Goal: Task Accomplishment & Management: Manage account settings

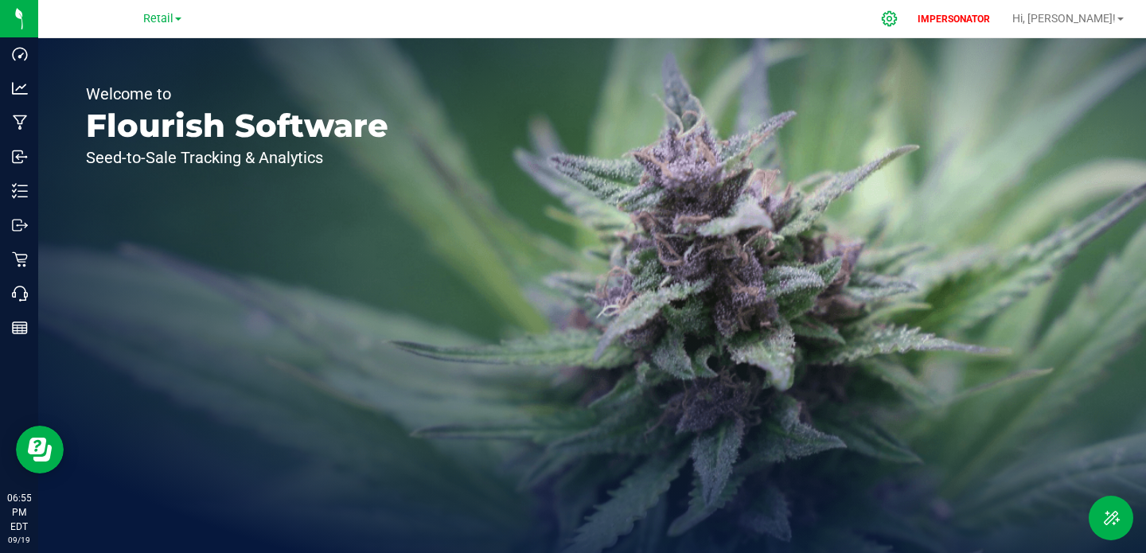
click at [897, 23] on icon at bounding box center [889, 18] width 15 height 15
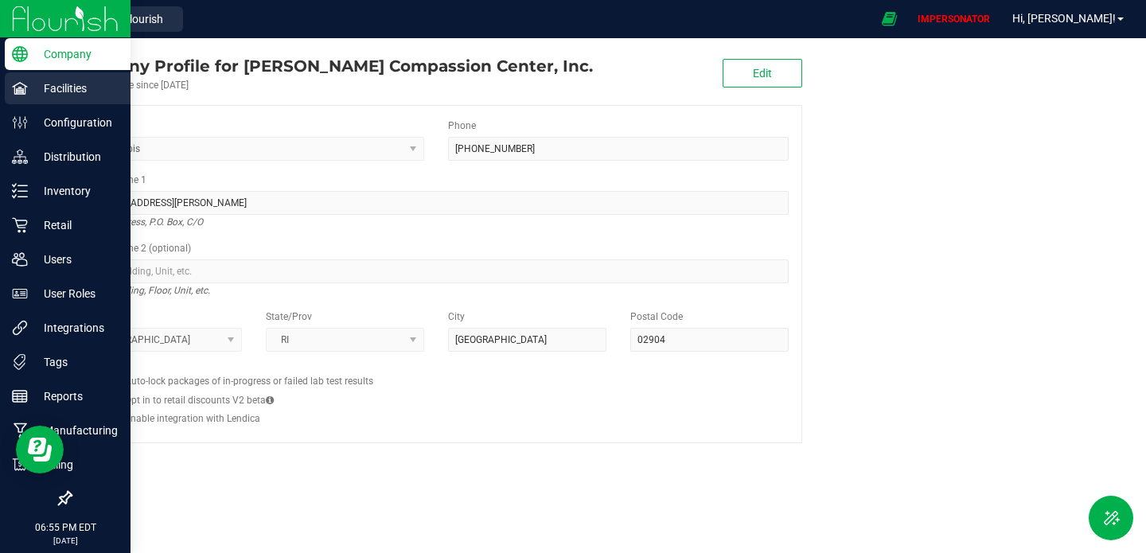
click at [77, 91] on p "Facilities" at bounding box center [76, 88] width 96 height 19
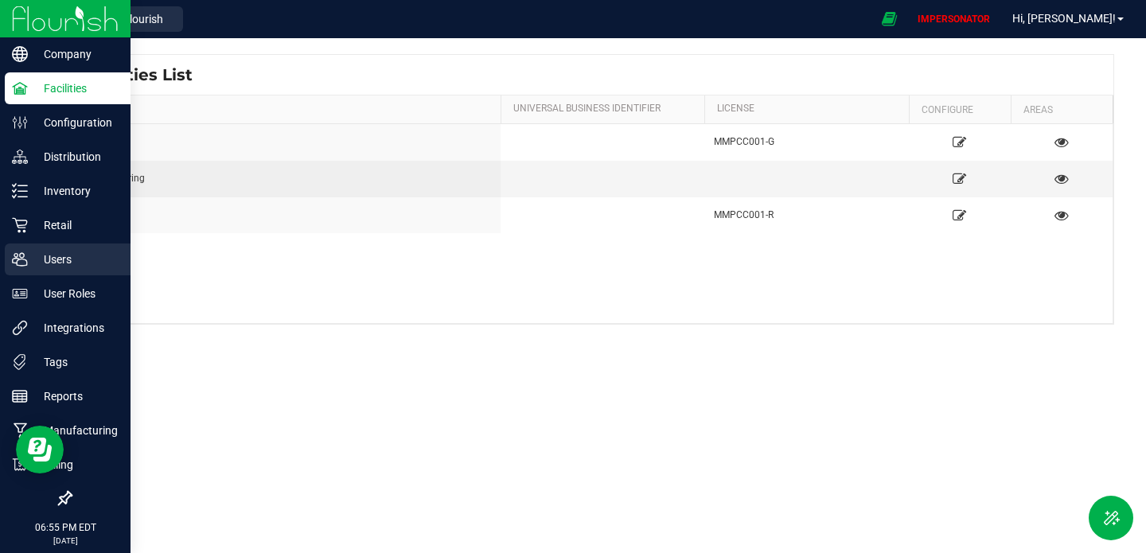
click at [47, 262] on p "Users" at bounding box center [76, 259] width 96 height 19
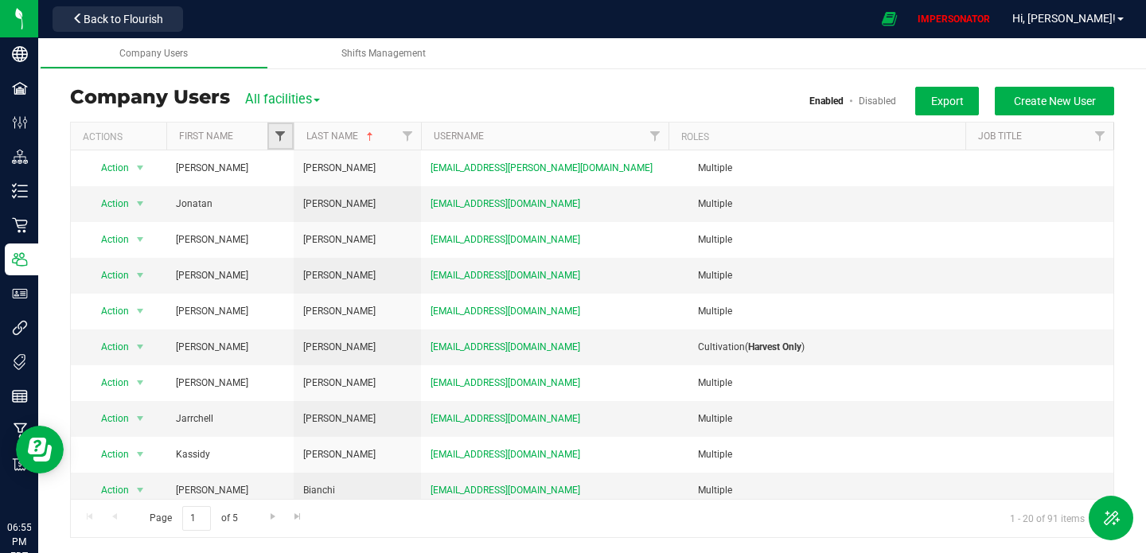
click at [276, 139] on span "Filter" at bounding box center [280, 136] width 13 height 13
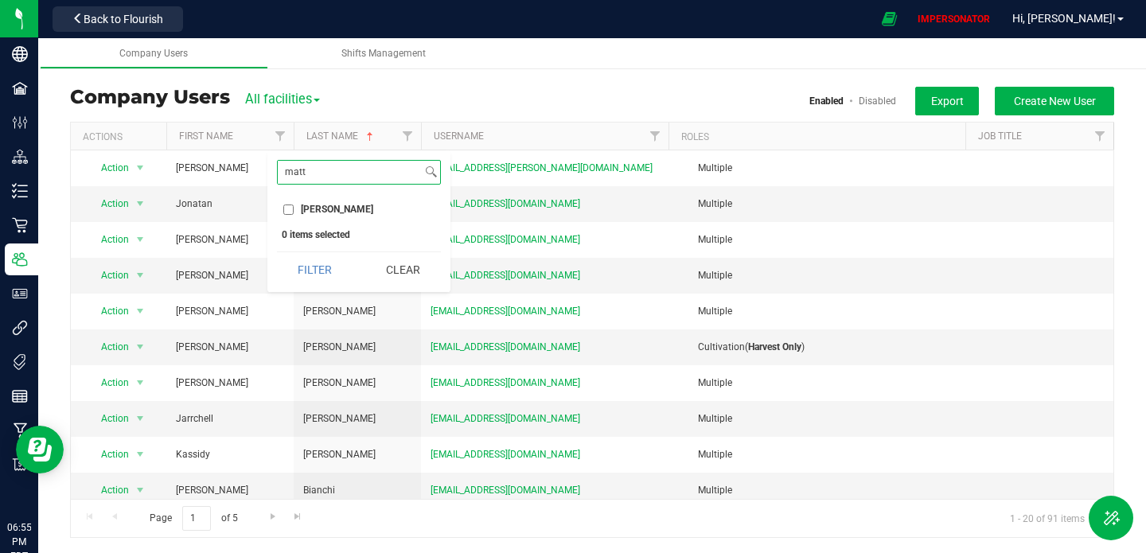
type input "matt"
click at [290, 207] on input "[PERSON_NAME]" at bounding box center [288, 210] width 10 height 10
checkbox input "true"
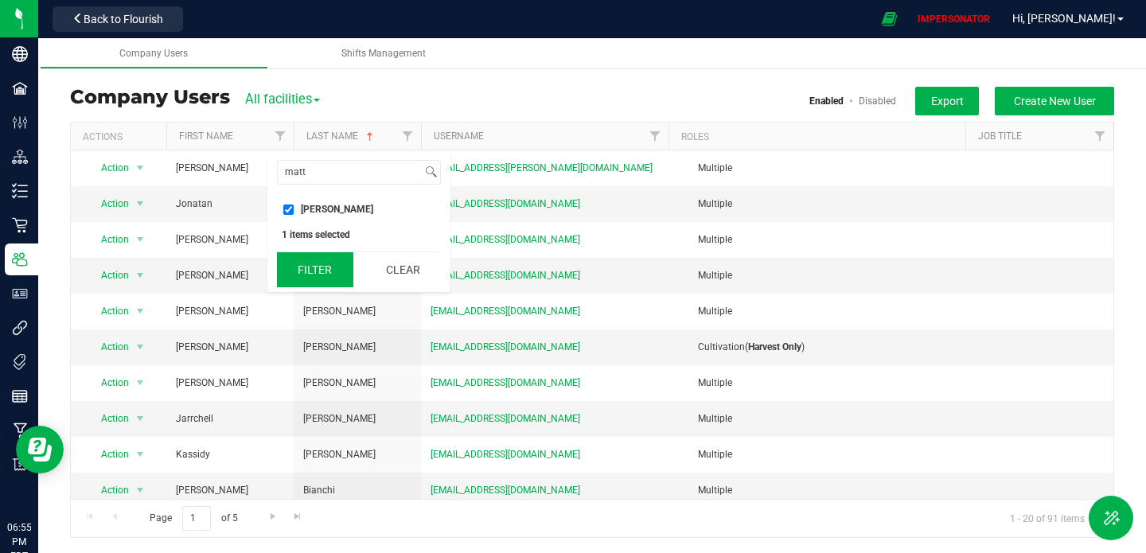
click at [300, 261] on button "Filter" at bounding box center [315, 269] width 76 height 35
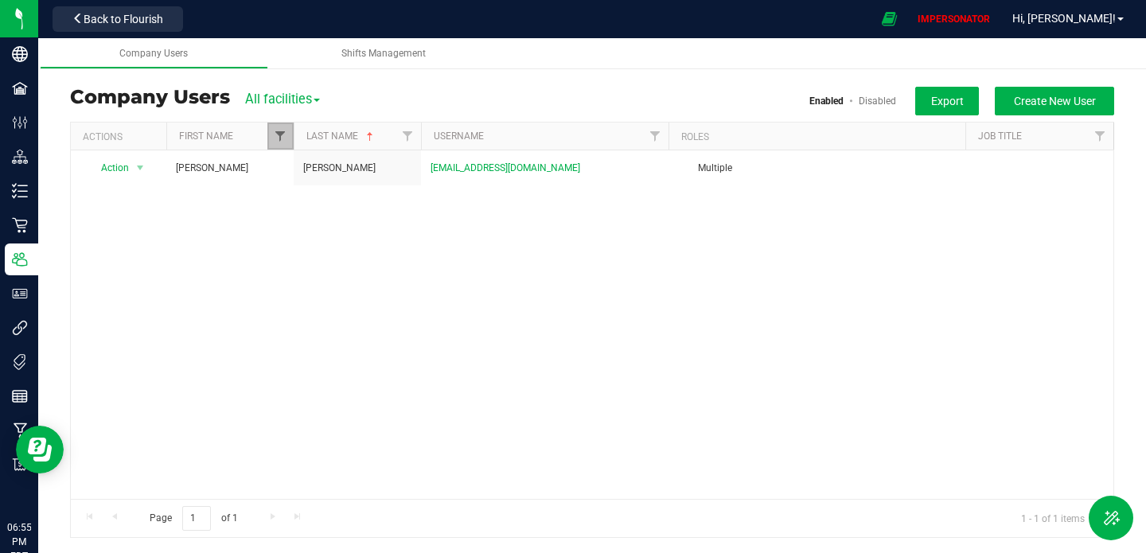
click at [279, 136] on span "Filter" at bounding box center [280, 136] width 13 height 13
click at [313, 177] on input "matt" at bounding box center [350, 172] width 144 height 23
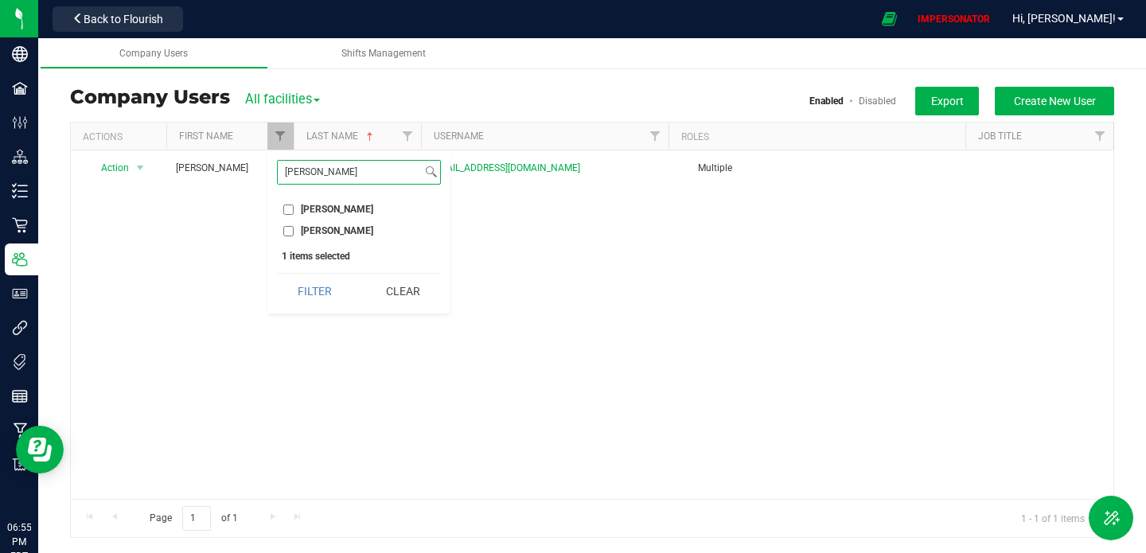
type input "[PERSON_NAME]"
click at [287, 206] on input "[PERSON_NAME]" at bounding box center [288, 210] width 10 height 10
checkbox input "true"
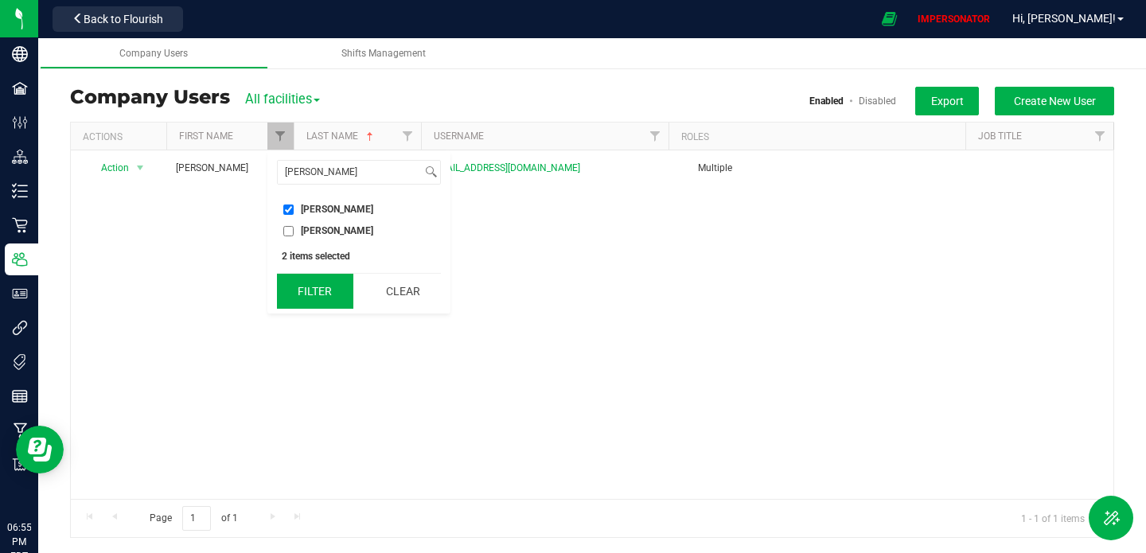
click at [303, 280] on button "Filter" at bounding box center [315, 291] width 76 height 35
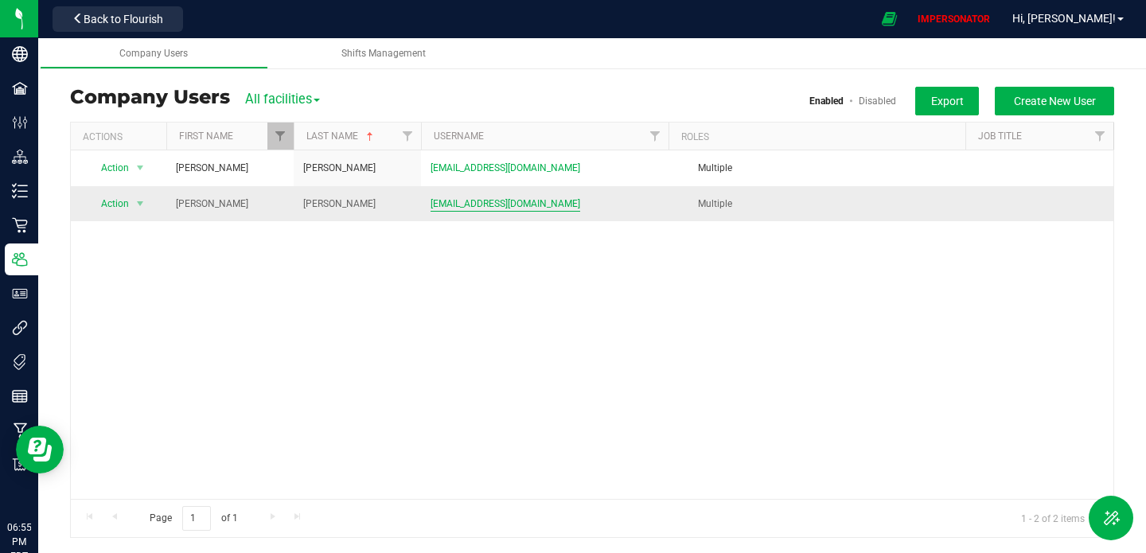
click at [487, 203] on span "[EMAIL_ADDRESS][DOMAIN_NAME]" at bounding box center [506, 204] width 150 height 15
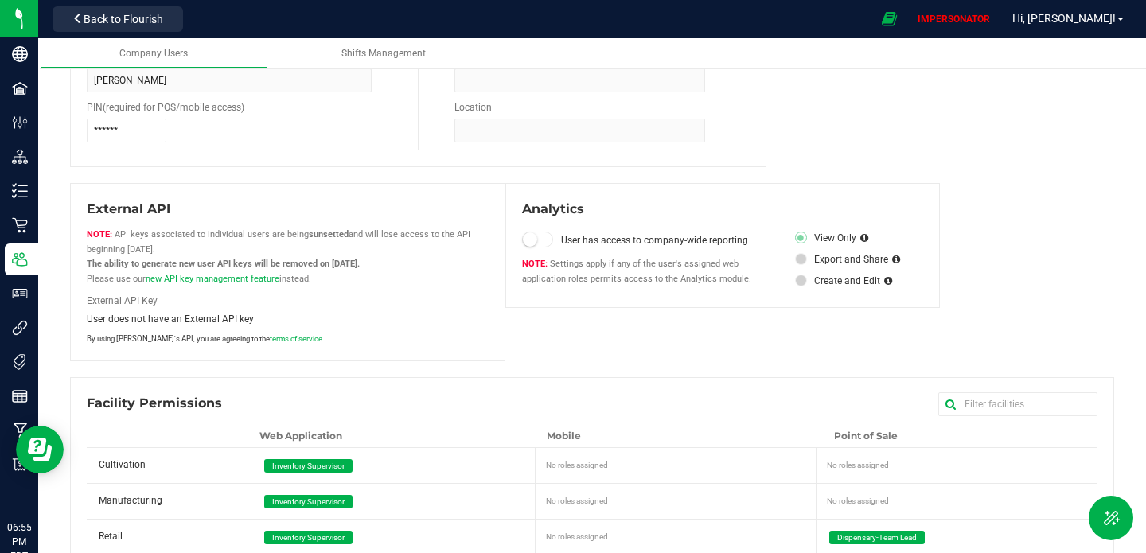
scroll to position [309, 0]
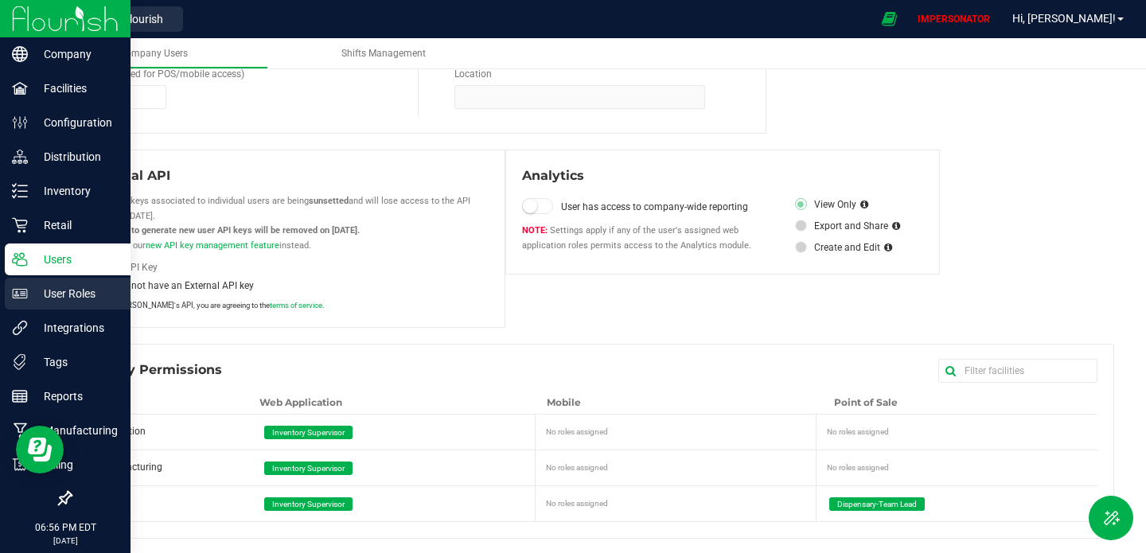
click at [75, 298] on p "User Roles" at bounding box center [76, 293] width 96 height 19
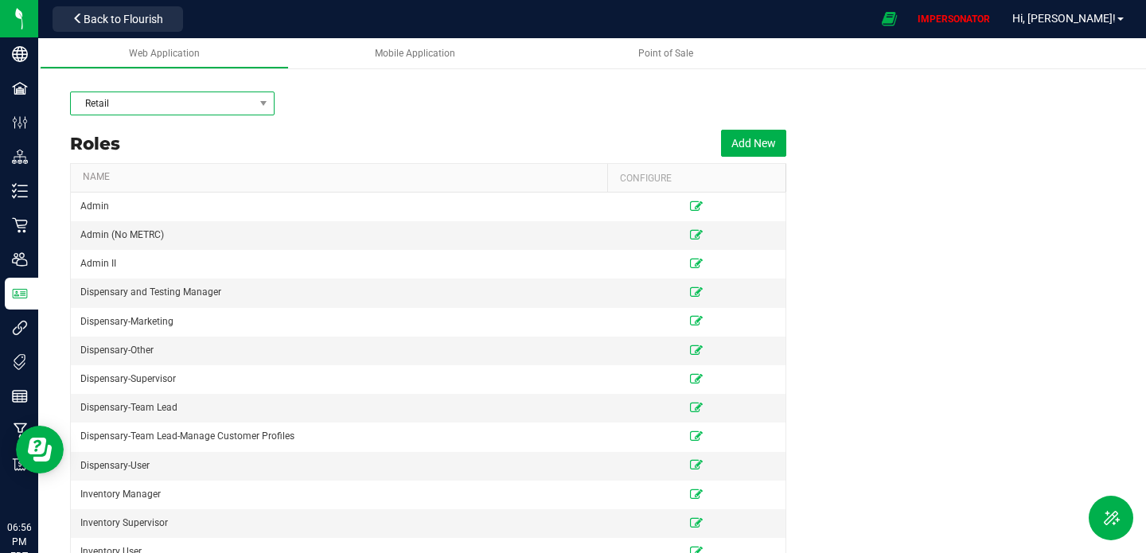
click at [170, 107] on span "Retail" at bounding box center [162, 103] width 183 height 22
click at [379, 133] on div "Roles Add New" at bounding box center [428, 143] width 717 height 40
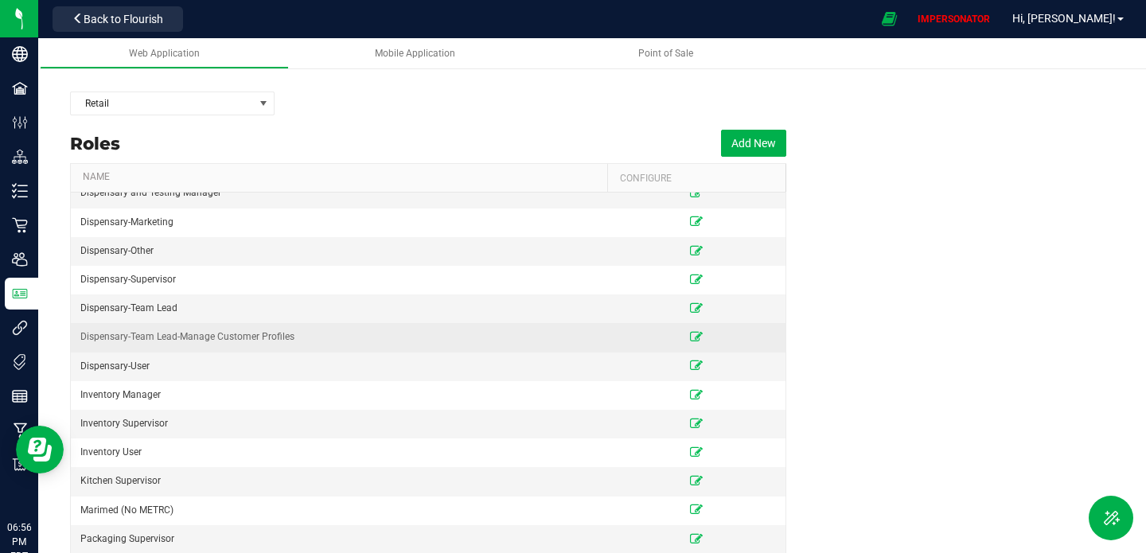
scroll to position [167, 0]
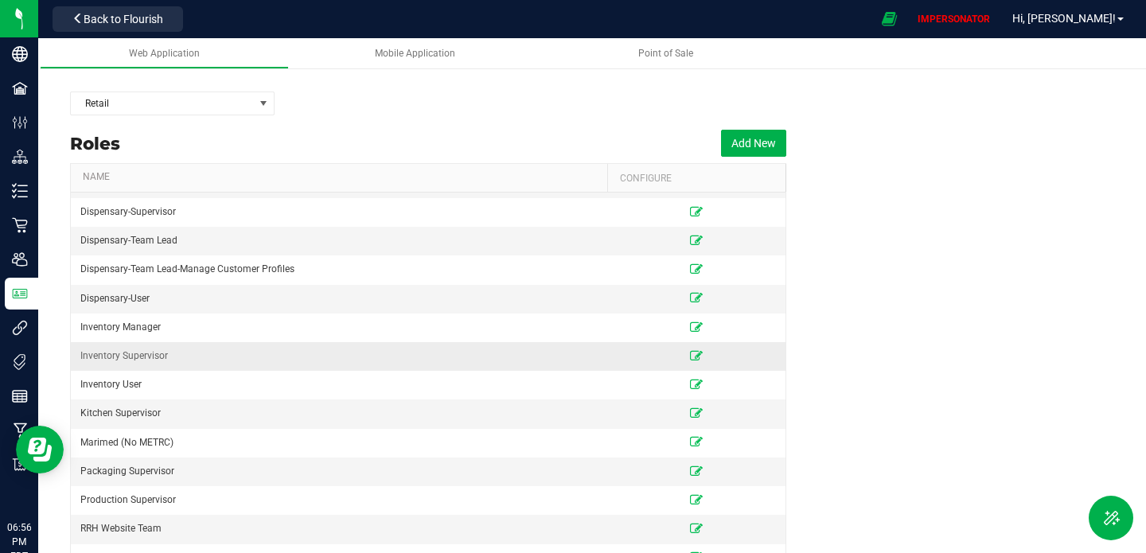
click at [381, 369] on td "Inventory Supervisor" at bounding box center [339, 356] width 537 height 29
click at [695, 352] on icon at bounding box center [696, 356] width 13 height 10
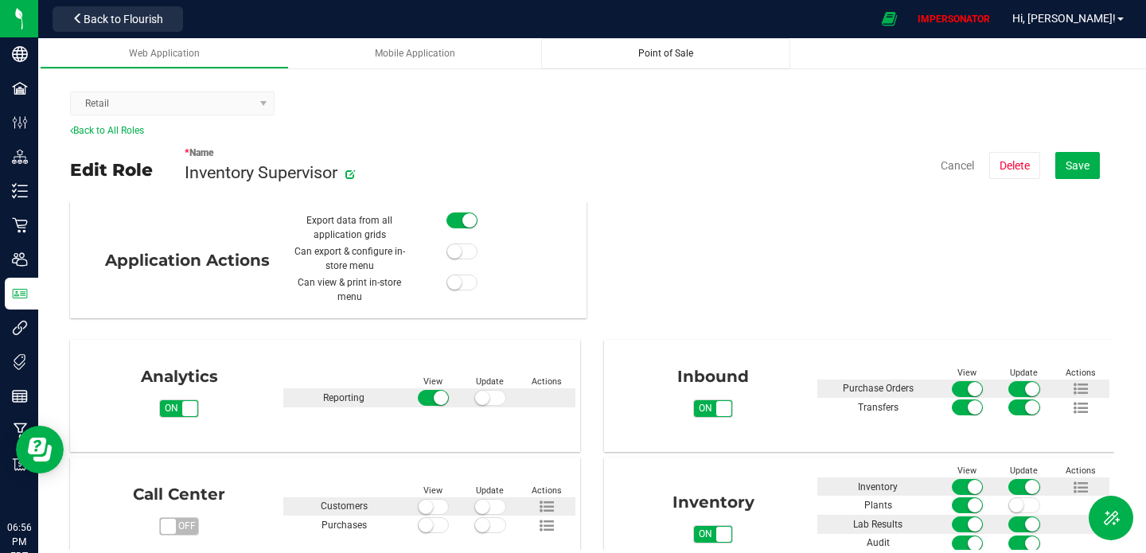
click at [666, 61] on link "Point of Sale" at bounding box center [665, 53] width 249 height 31
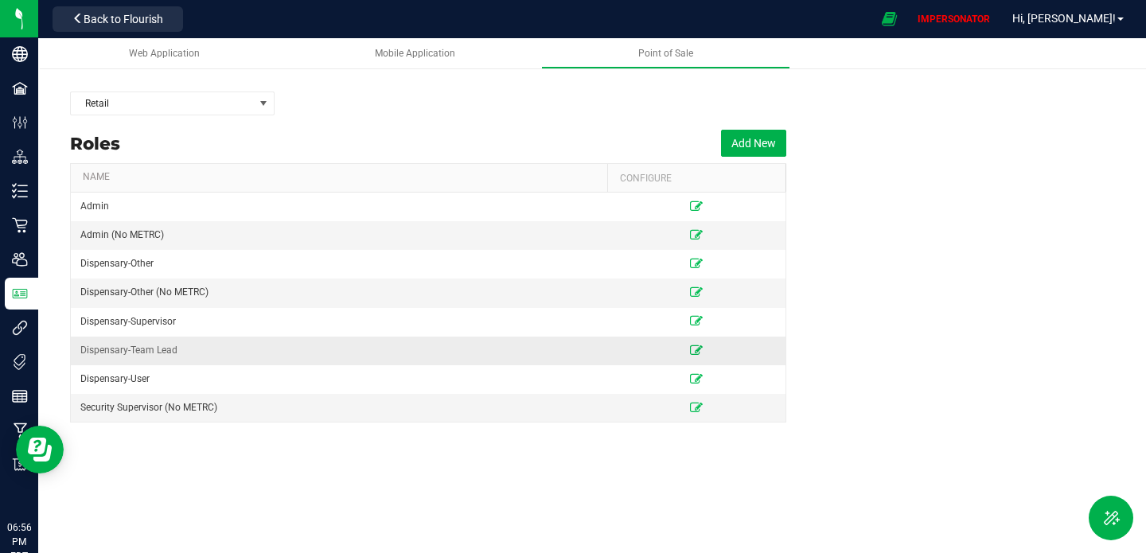
click at [696, 353] on icon at bounding box center [696, 351] width 13 height 10
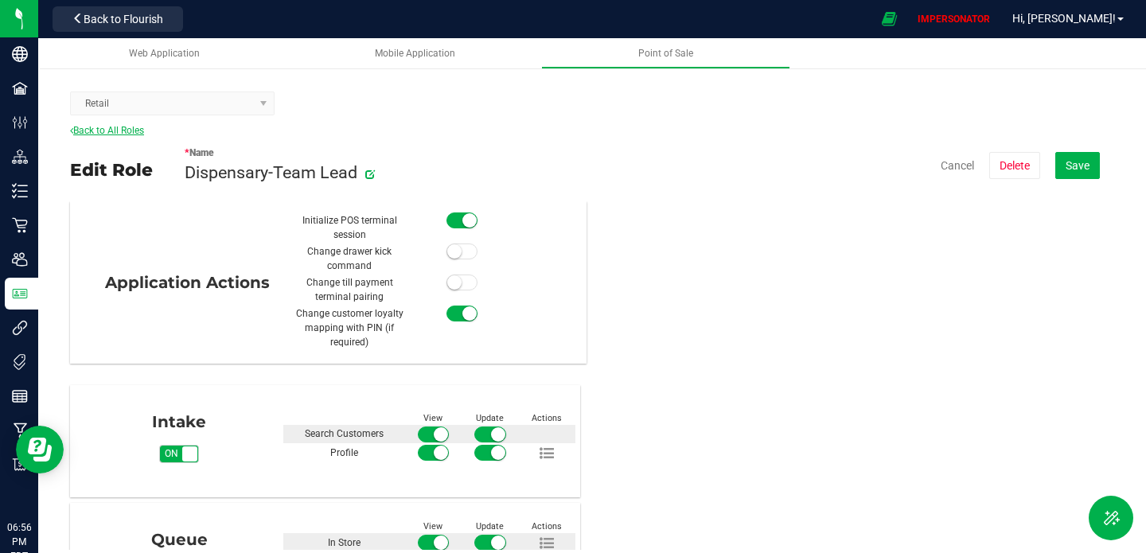
click at [118, 131] on link "Back to All Roles" at bounding box center [107, 130] width 74 height 11
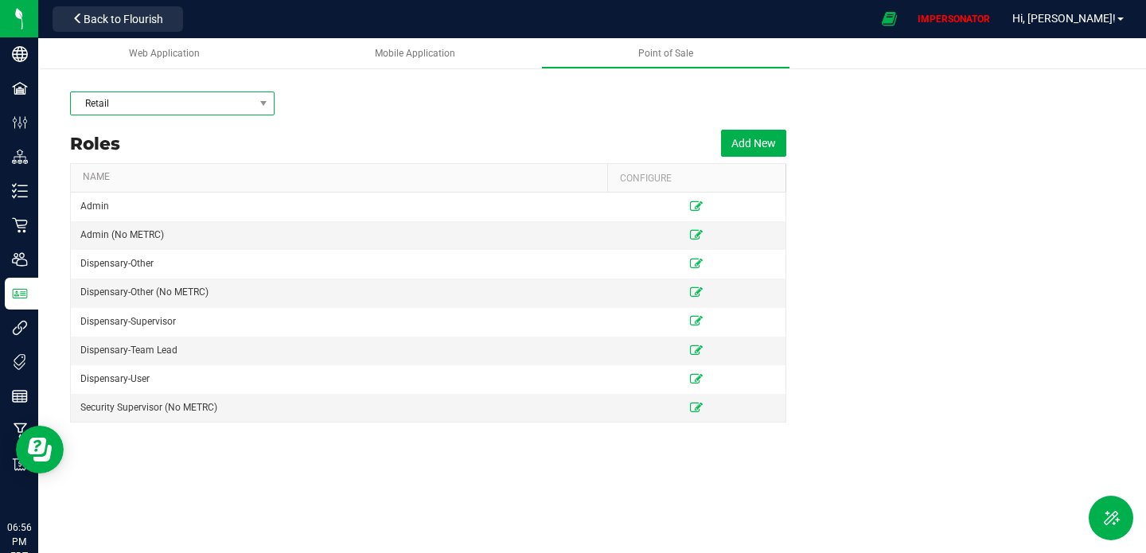
click at [139, 104] on span "Retail" at bounding box center [162, 103] width 183 height 22
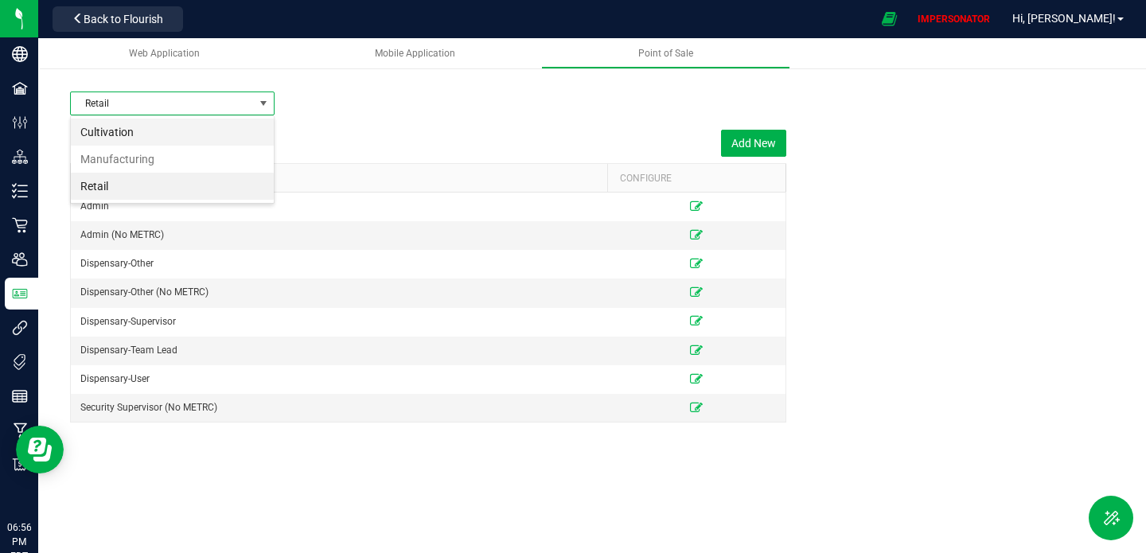
click at [138, 127] on li "Cultivation" at bounding box center [172, 132] width 203 height 27
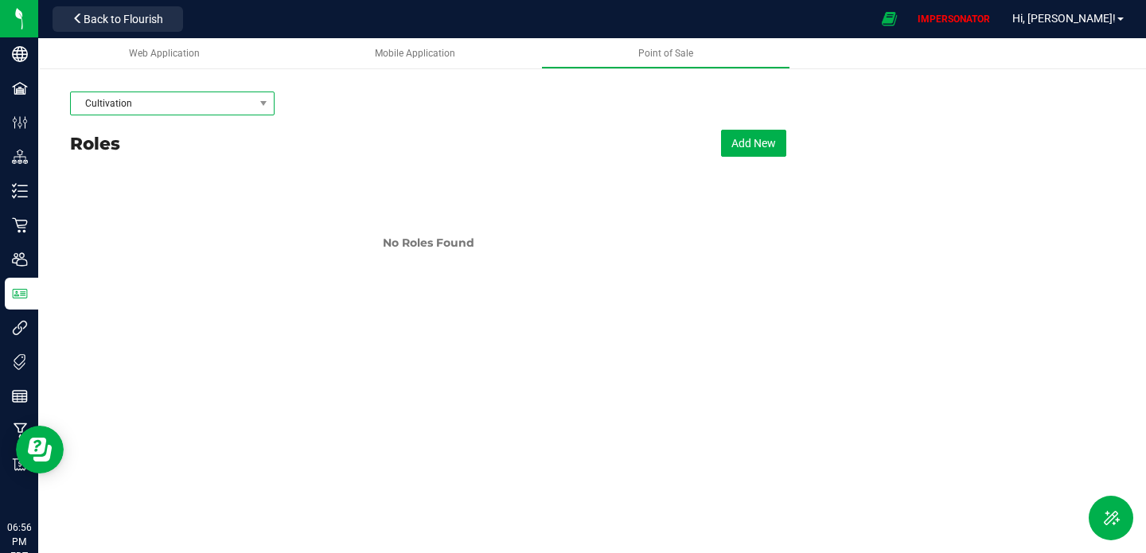
click at [155, 99] on span "Cultivation" at bounding box center [162, 103] width 183 height 22
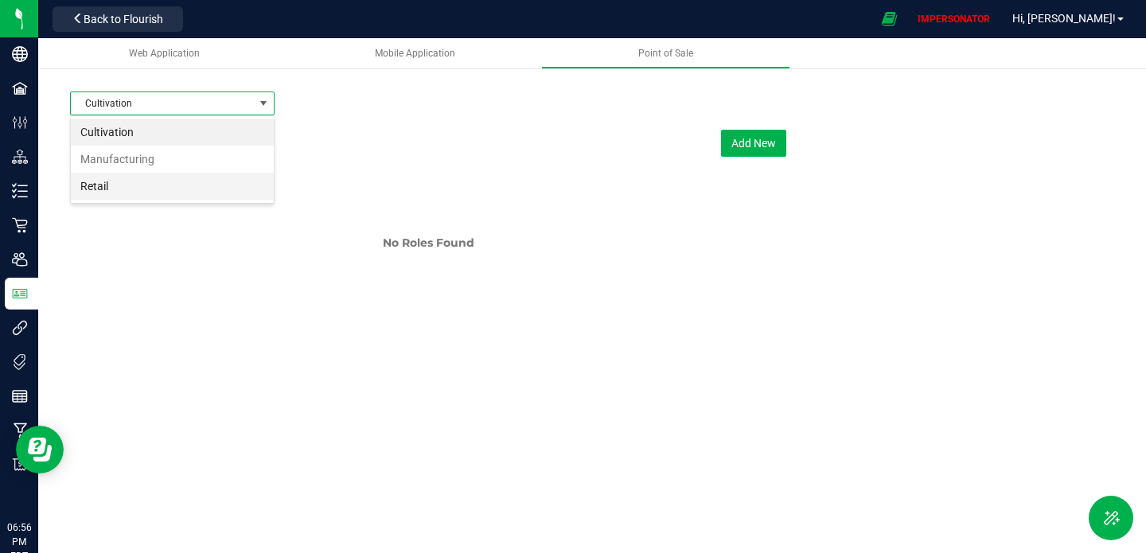
click at [121, 182] on li "Retail" at bounding box center [172, 186] width 203 height 27
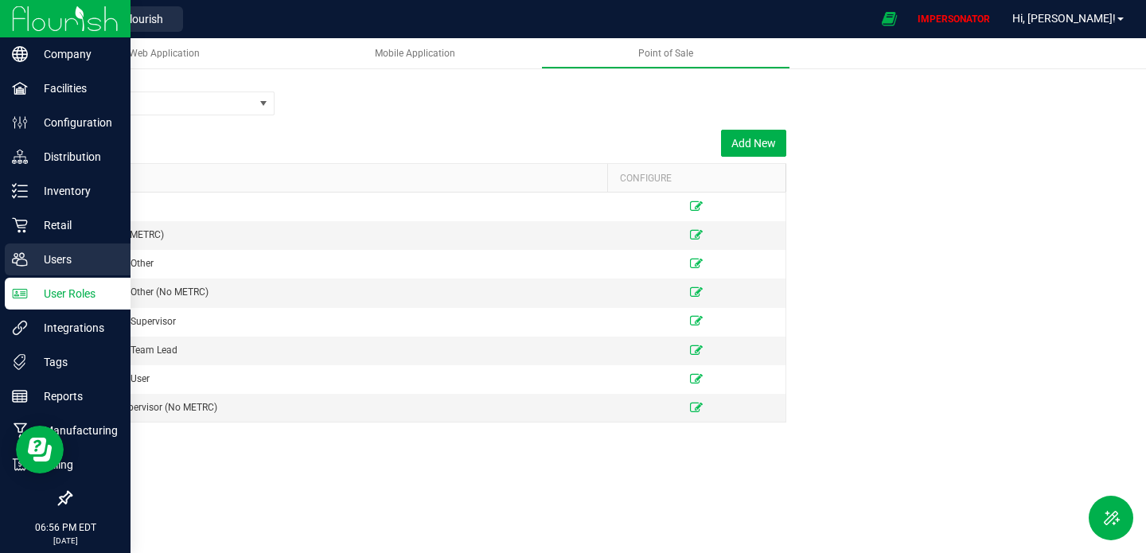
click at [32, 256] on p "Users" at bounding box center [76, 259] width 96 height 19
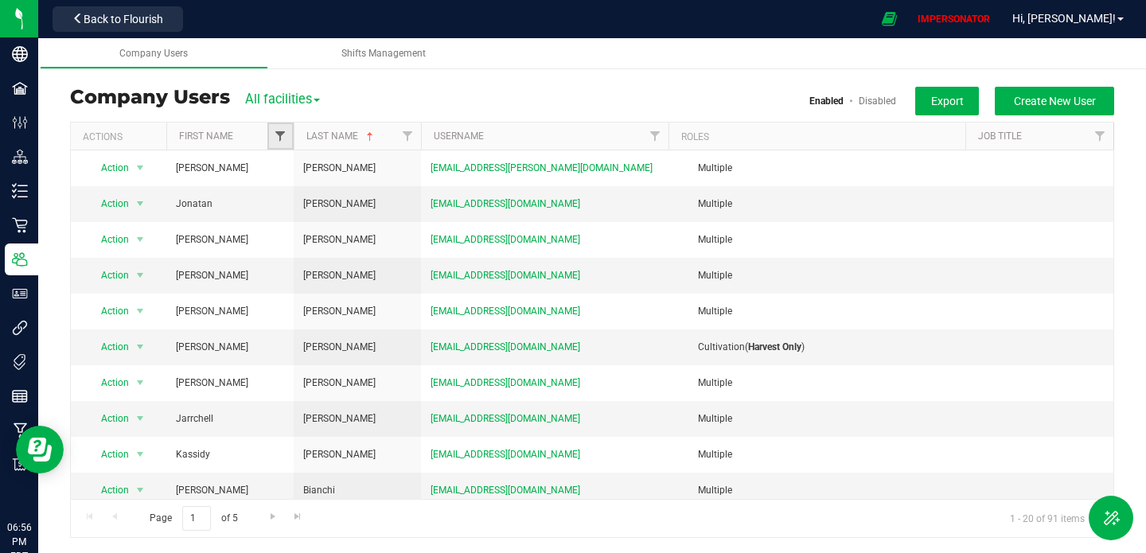
click at [274, 139] on span "Filter" at bounding box center [280, 136] width 13 height 13
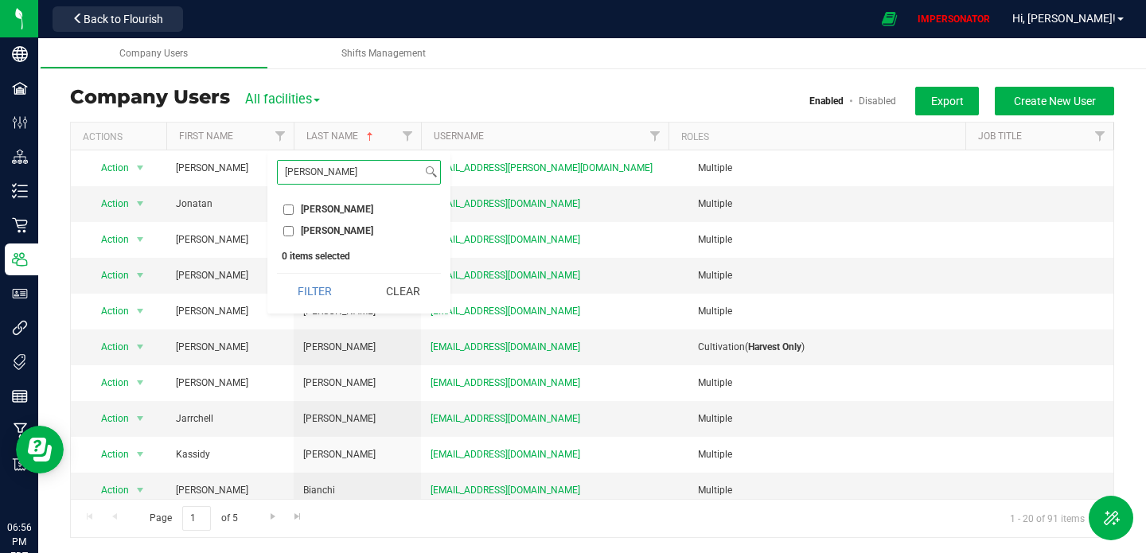
type input "[PERSON_NAME]"
click at [287, 210] on input "[PERSON_NAME]" at bounding box center [288, 210] width 10 height 10
checkbox input "true"
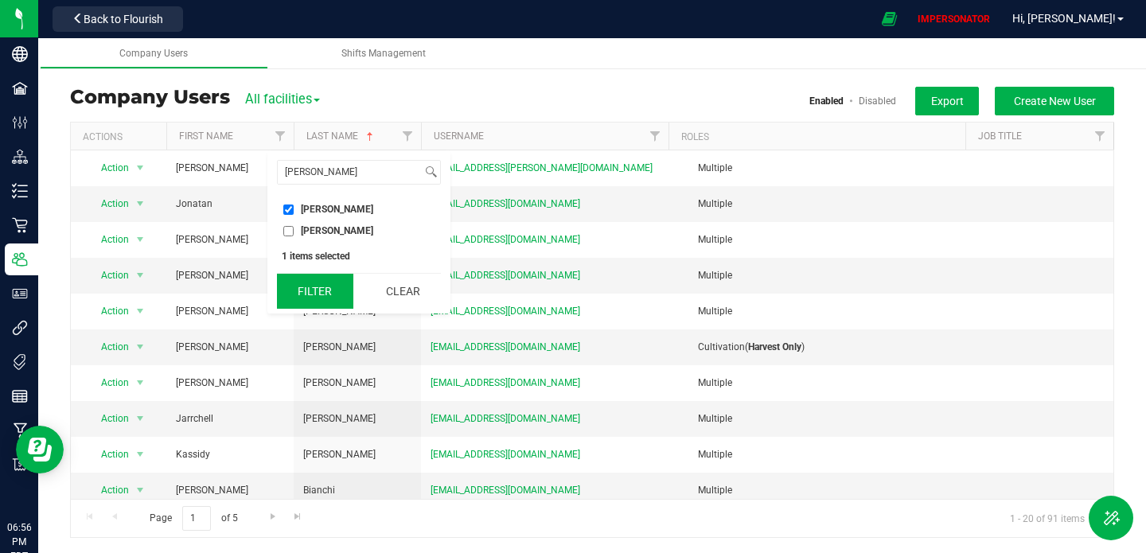
click at [306, 278] on button "Filter" at bounding box center [315, 291] width 76 height 35
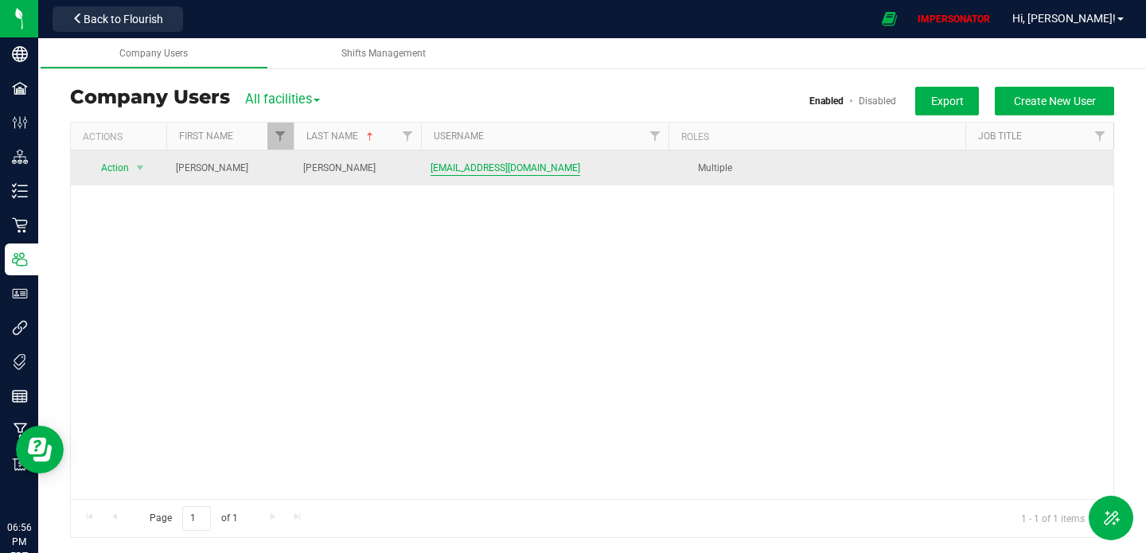
click at [459, 167] on span "[EMAIL_ADDRESS][DOMAIN_NAME]" at bounding box center [506, 168] width 150 height 15
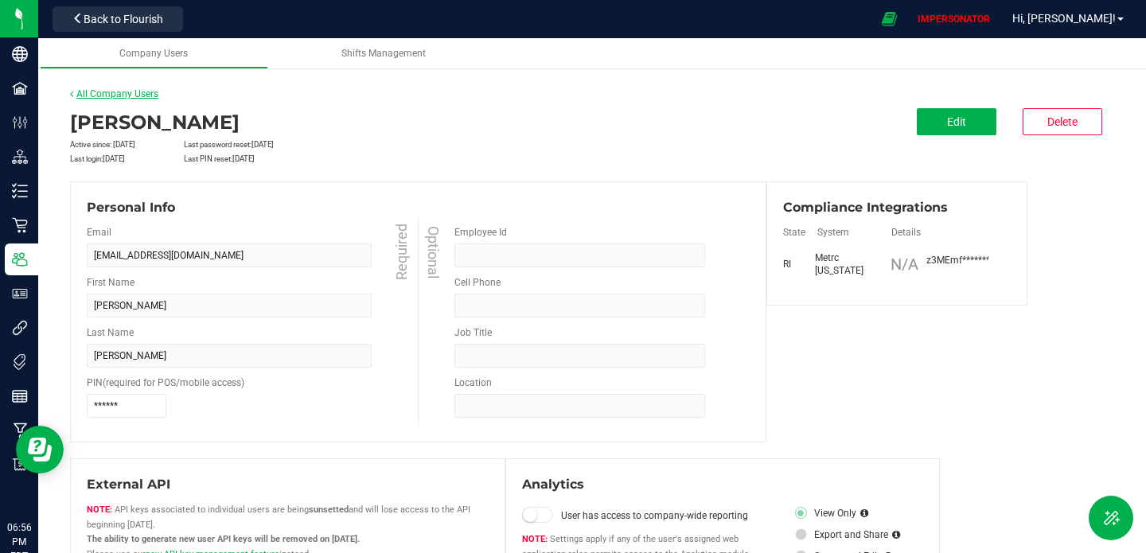
click at [102, 90] on link "All Company Users" at bounding box center [114, 93] width 88 height 11
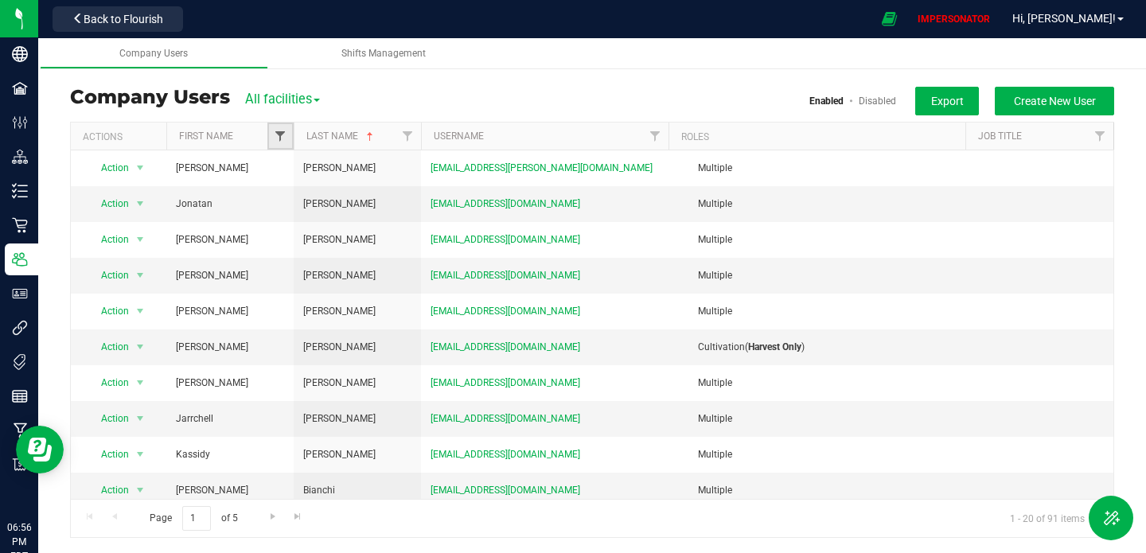
click at [285, 133] on span "Filter" at bounding box center [280, 136] width 13 height 13
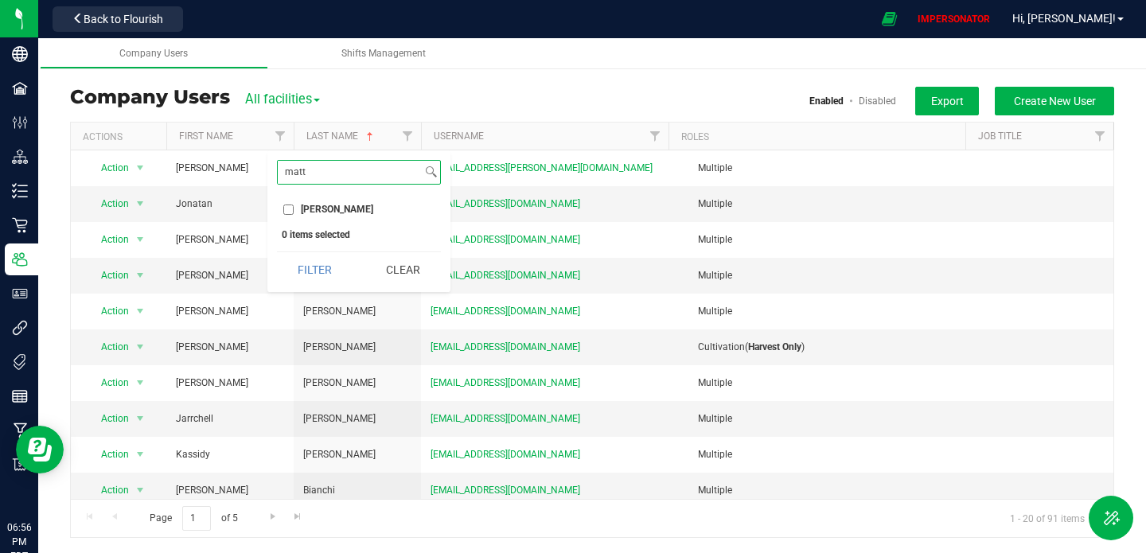
type input "matt"
click at [297, 216] on li "[PERSON_NAME]" at bounding box center [359, 209] width 164 height 17
click at [291, 210] on input "[PERSON_NAME]" at bounding box center [288, 210] width 10 height 10
checkbox input "true"
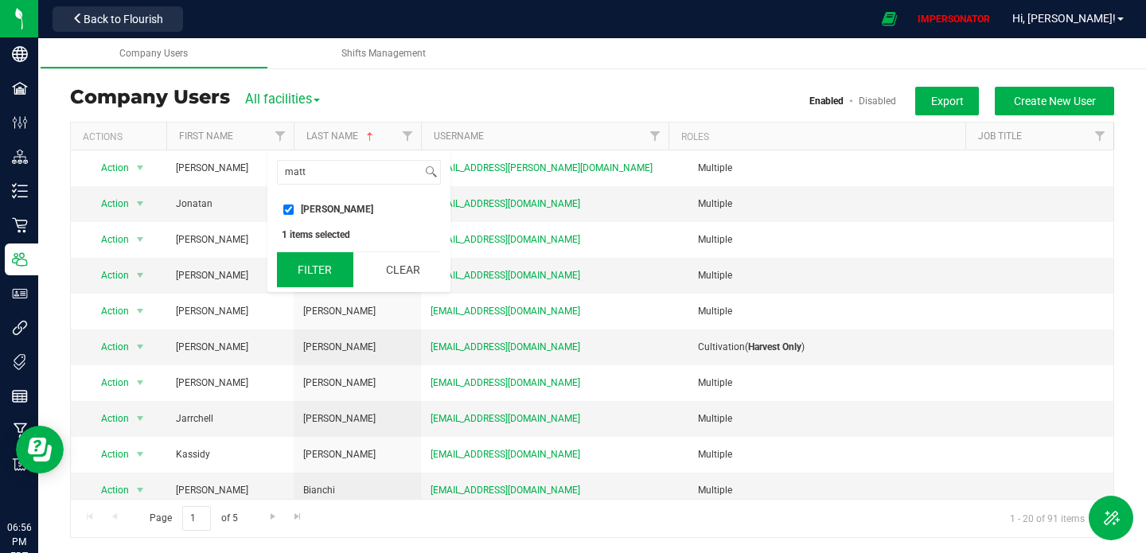
click at [306, 261] on button "Filter" at bounding box center [315, 269] width 76 height 35
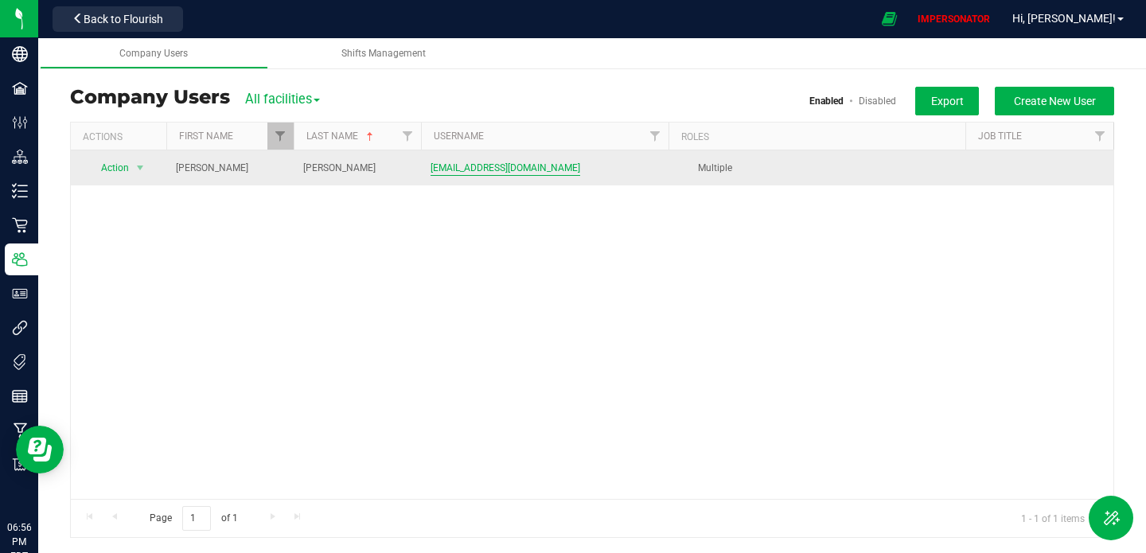
click at [498, 162] on span "[EMAIL_ADDRESS][DOMAIN_NAME]" at bounding box center [506, 168] width 150 height 15
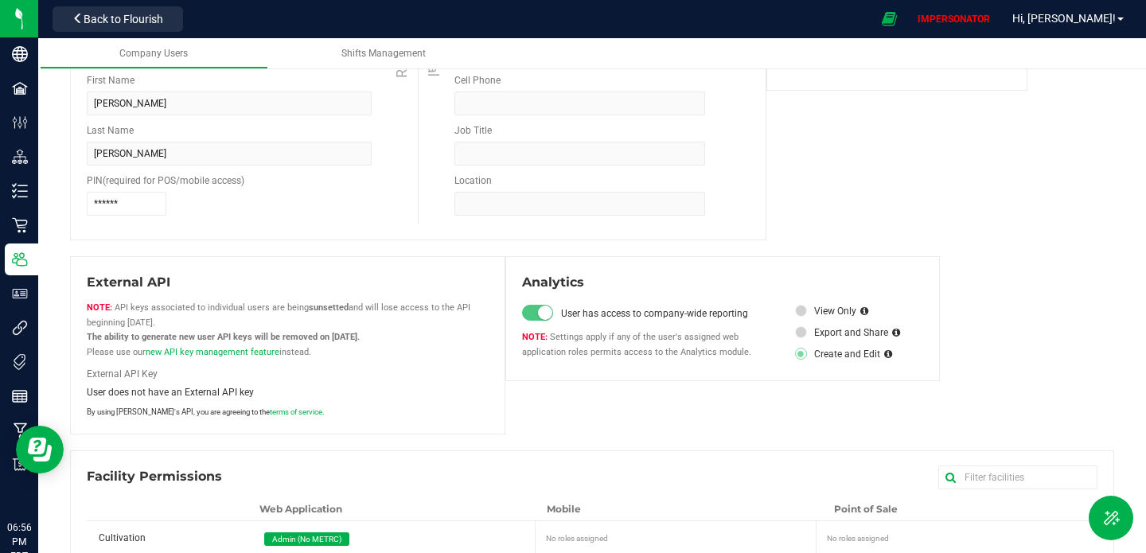
scroll to position [309, 0]
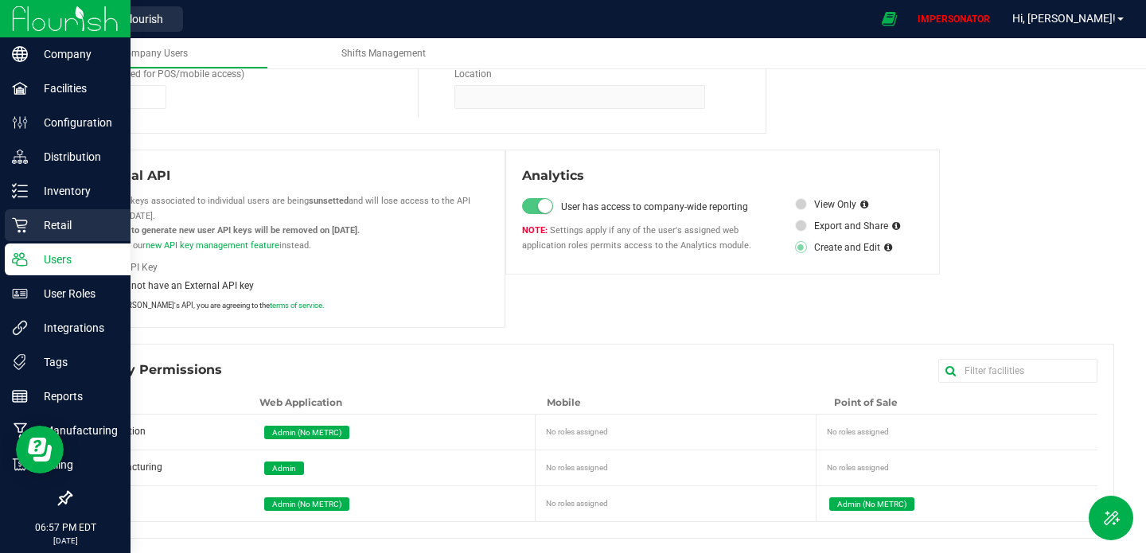
click at [82, 220] on p "Retail" at bounding box center [76, 225] width 96 height 19
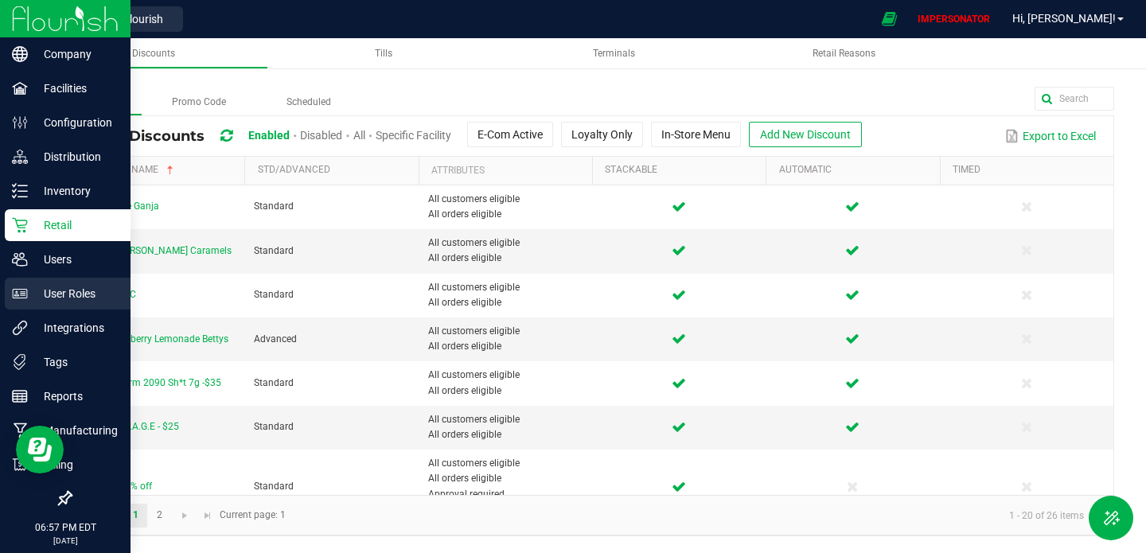
click at [49, 301] on p "User Roles" at bounding box center [76, 293] width 96 height 19
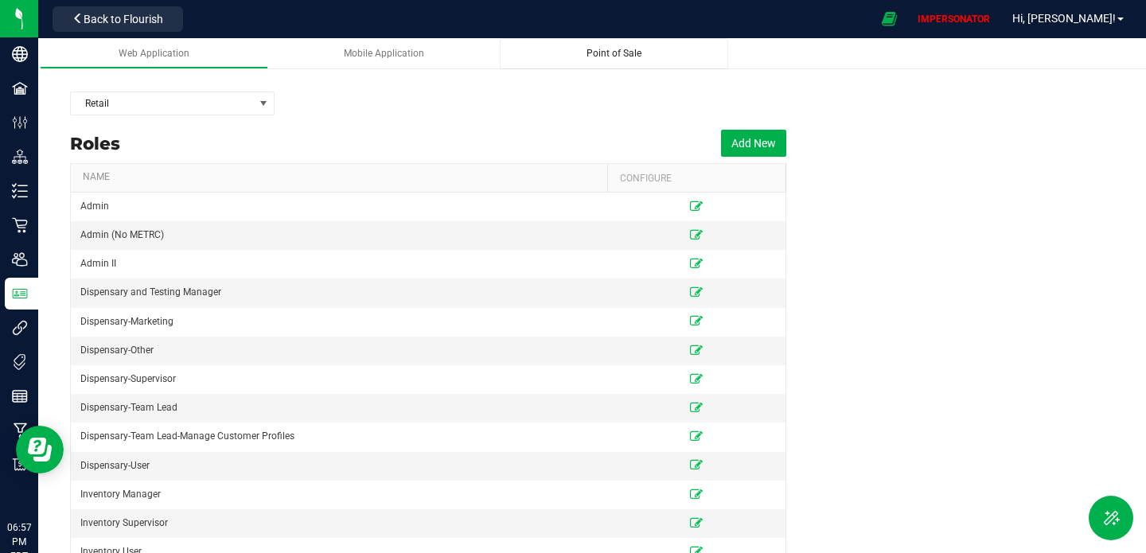
click at [590, 55] on span "Point of Sale" at bounding box center [614, 53] width 55 height 11
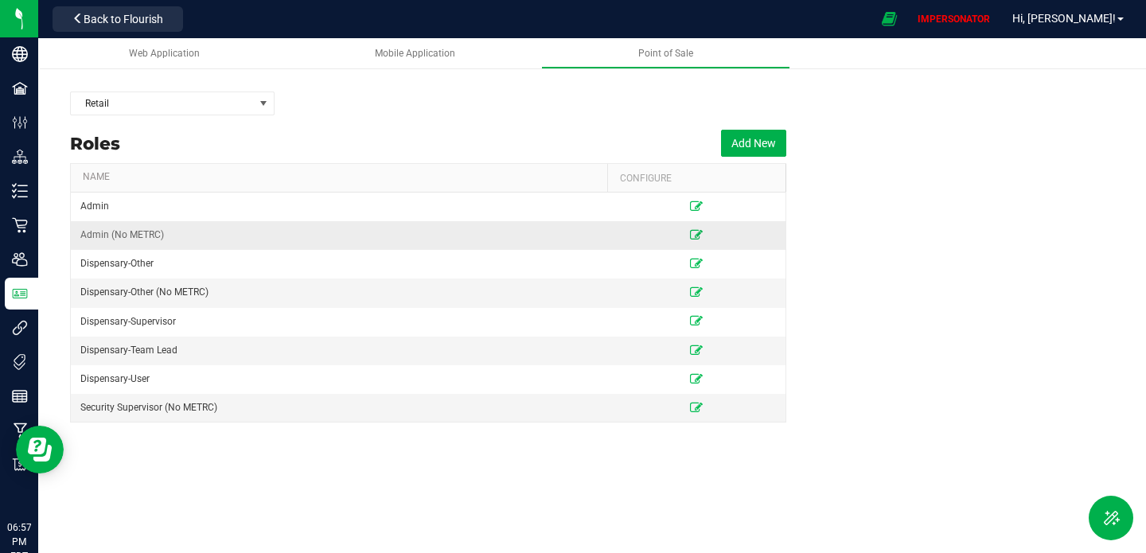
click at [697, 234] on icon at bounding box center [696, 235] width 13 height 10
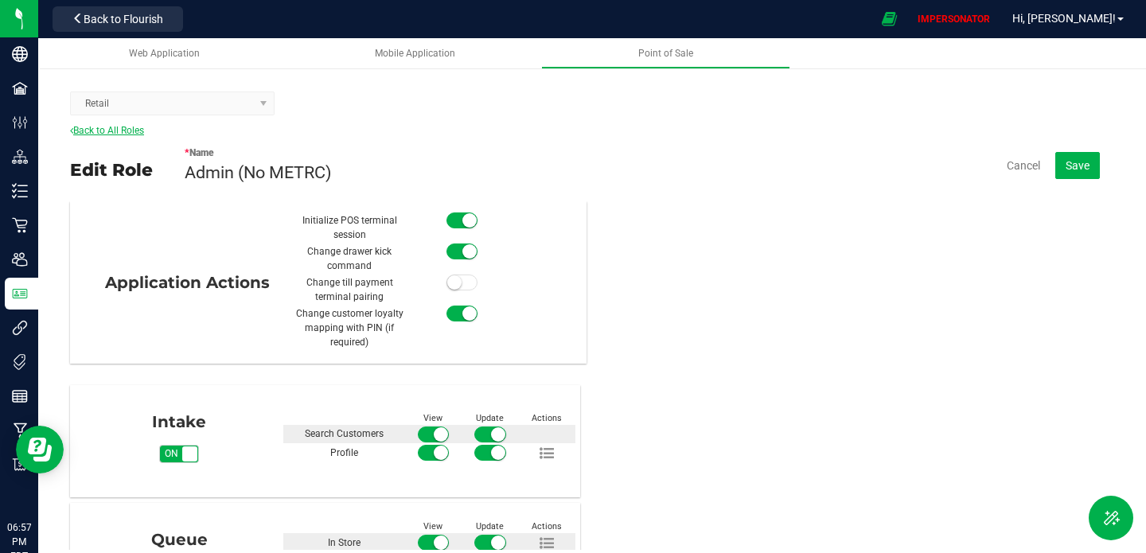
click at [115, 134] on link "Back to All Roles" at bounding box center [107, 130] width 74 height 11
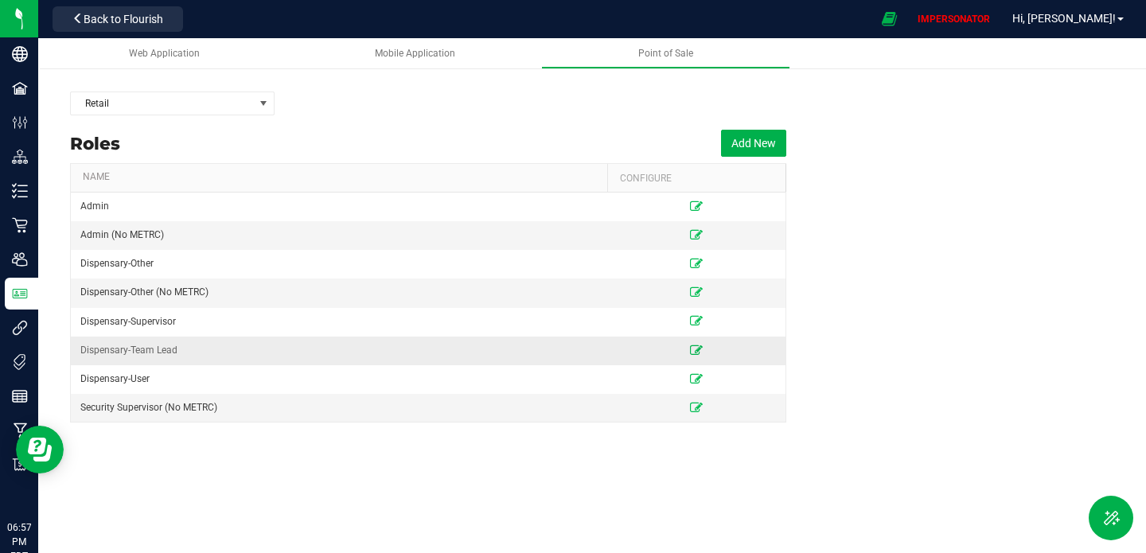
click at [694, 350] on icon at bounding box center [696, 351] width 13 height 10
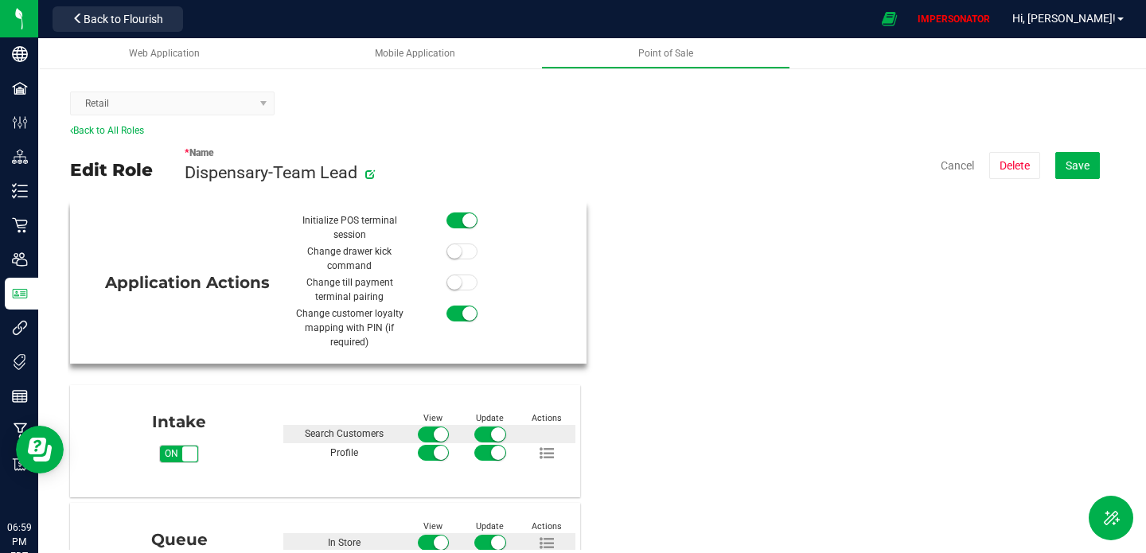
drag, startPoint x: 307, startPoint y: 252, endPoint x: 382, endPoint y: 262, distance: 75.4
click at [382, 262] on div "Change drawer kick command" at bounding box center [349, 258] width 112 height 29
copy div "Change drawer kick command"
click at [189, 283] on div "Application Actions" at bounding box center [187, 283] width 211 height 24
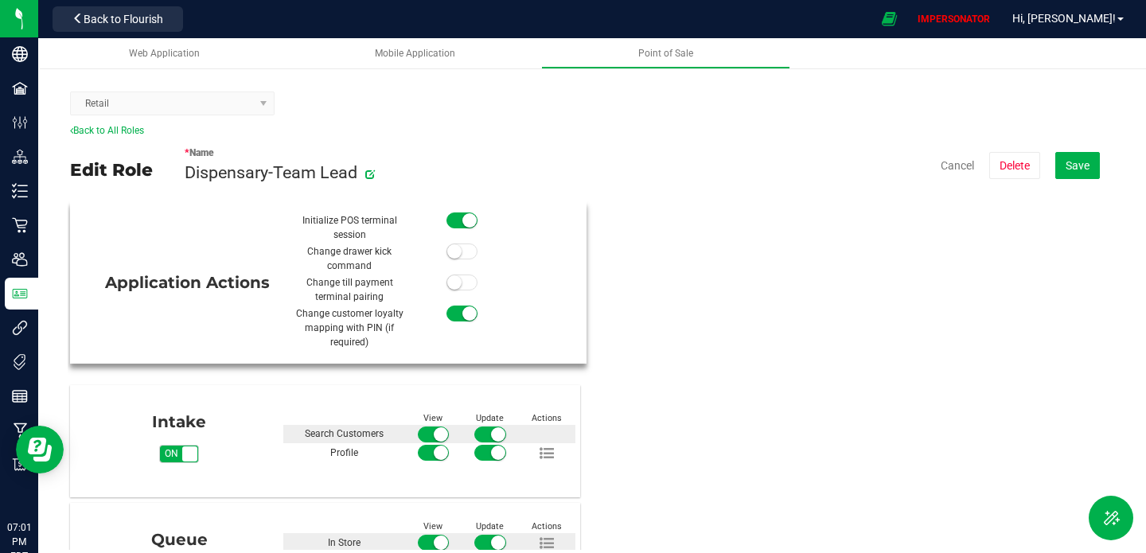
click at [189, 283] on div "Application Actions" at bounding box center [187, 283] width 211 height 24
copy div "Application Actions"
drag, startPoint x: 309, startPoint y: 250, endPoint x: 382, endPoint y: 269, distance: 75.7
click at [382, 269] on div "Change drawer kick command" at bounding box center [349, 258] width 112 height 29
copy div "Change drawer kick command"
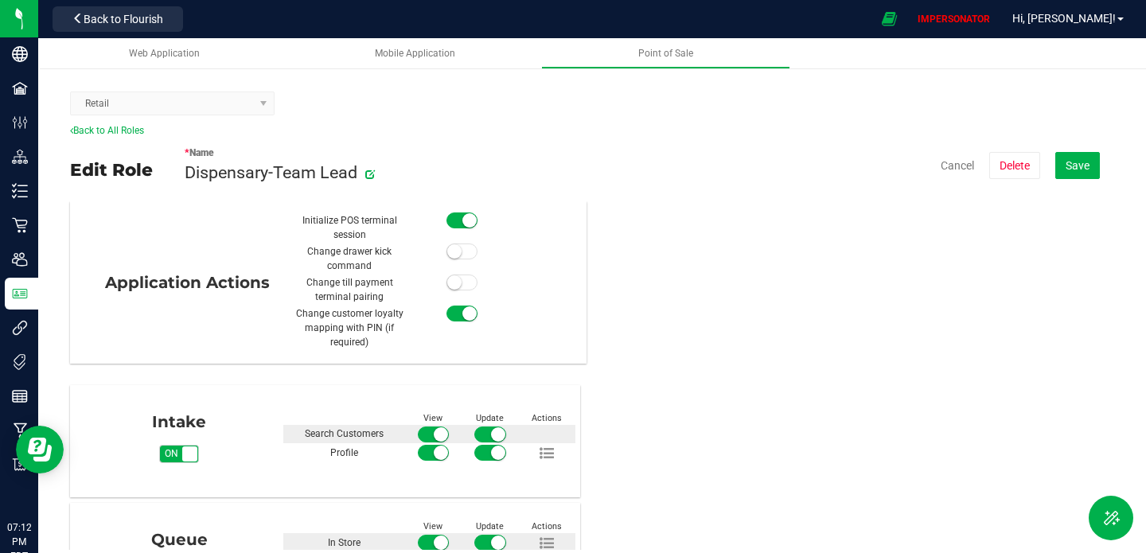
click at [723, 344] on div "Application Actions Initialize POS terminal session Change drawer kick command …" at bounding box center [591, 375] width 1047 height 349
